Goal: Task Accomplishment & Management: Manage account settings

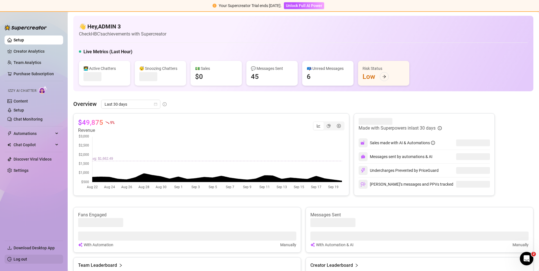
drag, startPoint x: 17, startPoint y: 254, endPoint x: 17, endPoint y: 258, distance: 4.2
click at [17, 258] on ul "Download Desktop App Log out" at bounding box center [34, 252] width 59 height 28
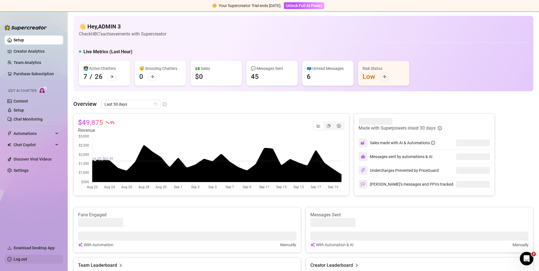
click at [17, 258] on link "Log out" at bounding box center [21, 259] width 14 height 5
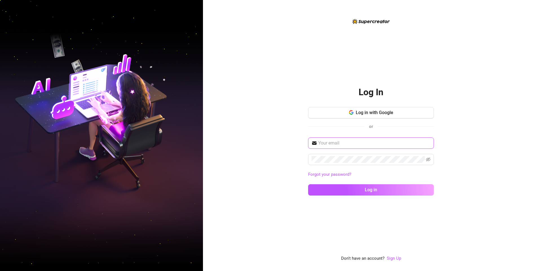
click at [327, 144] on input "text" at bounding box center [374, 143] width 112 height 7
type input "[EMAIL_ADDRESS][DOMAIN_NAME]"
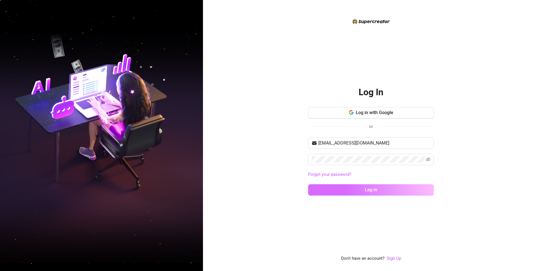
click at [361, 192] on button "Log in" at bounding box center [371, 189] width 126 height 11
